Goal: Task Accomplishment & Management: Use online tool/utility

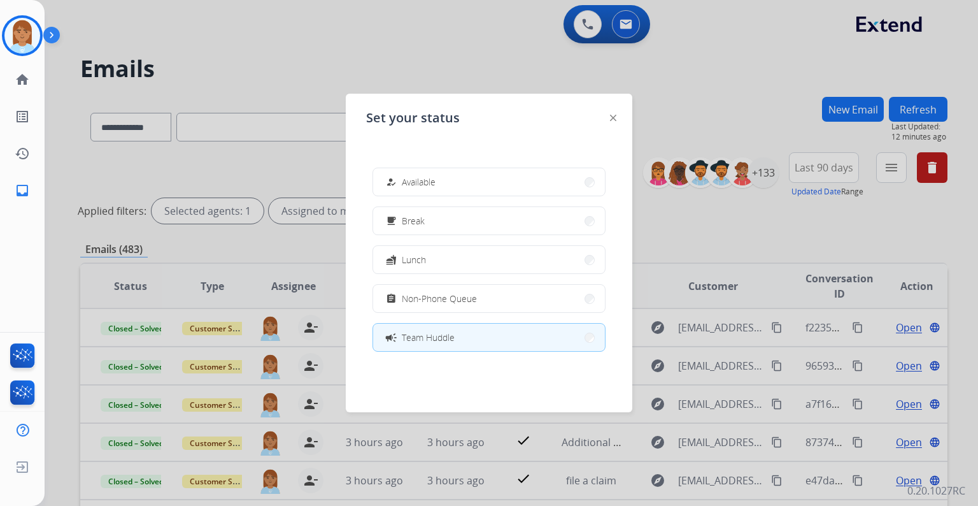
scroll to position [204, 0]
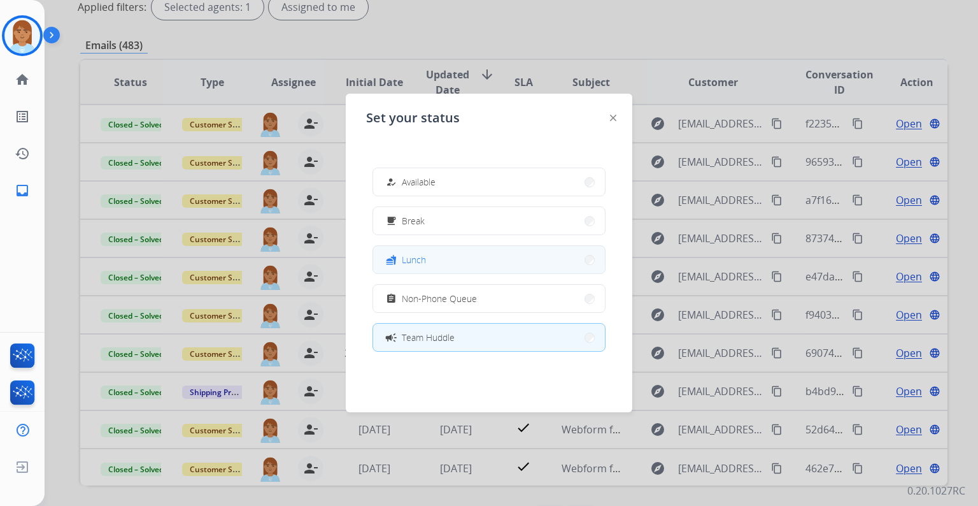
click at [454, 254] on button "fastfood Lunch" at bounding box center [489, 259] width 232 height 27
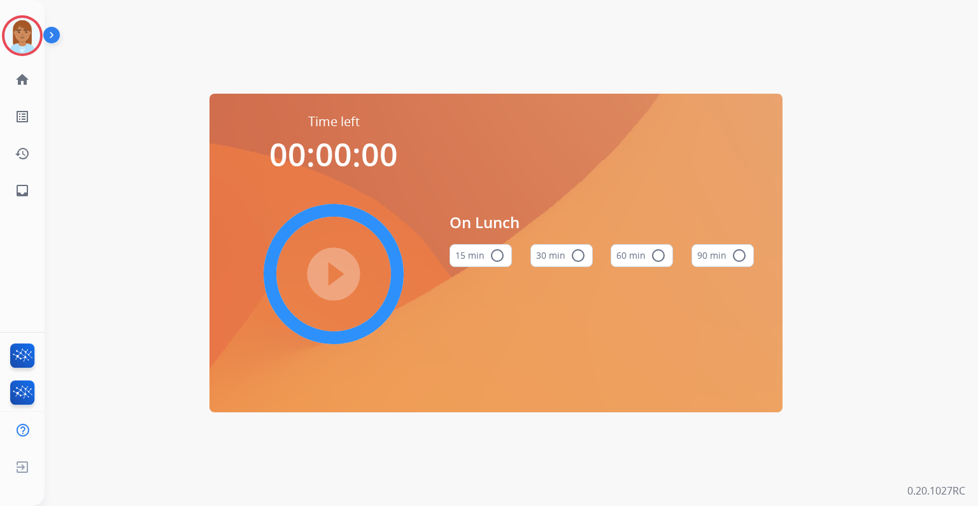
click at [660, 261] on mat-icon "radio_button_unchecked" at bounding box center [658, 255] width 15 height 15
click at [341, 266] on mat-icon "play_circle_filled" at bounding box center [333, 273] width 15 height 15
click at [341, 266] on mat-icon "pause_circle_filled" at bounding box center [333, 273] width 15 height 15
